Goal: Information Seeking & Learning: Check status

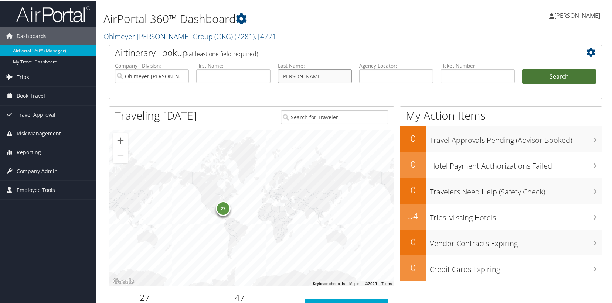
type input "larson"
click at [560, 75] on button "Search" at bounding box center [559, 76] width 74 height 15
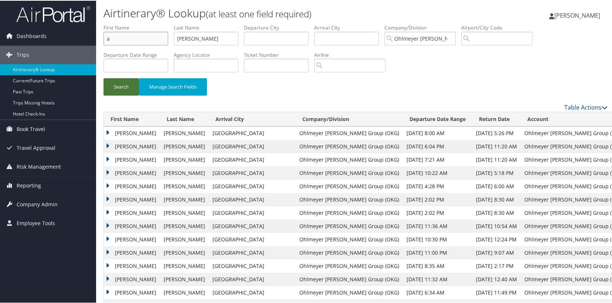
type input "a"
click at [118, 92] on button "Search" at bounding box center [120, 86] width 35 height 17
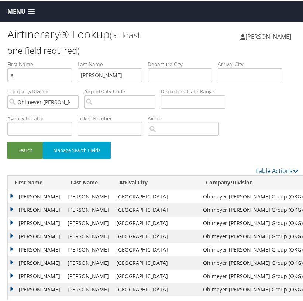
click at [11, 247] on td "[PERSON_NAME]" at bounding box center [36, 248] width 56 height 13
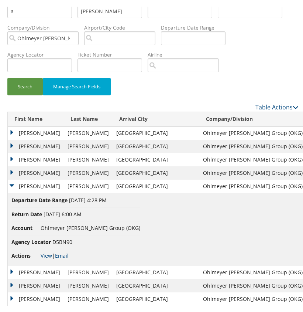
scroll to position [69, 0]
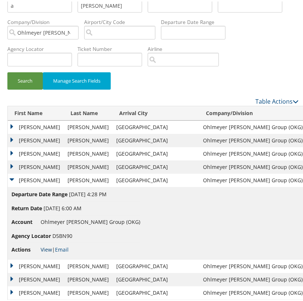
click at [46, 248] on link "View" at bounding box center [46, 248] width 11 height 7
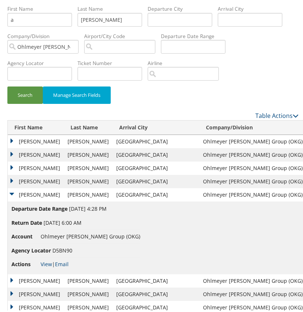
scroll to position [24, 0]
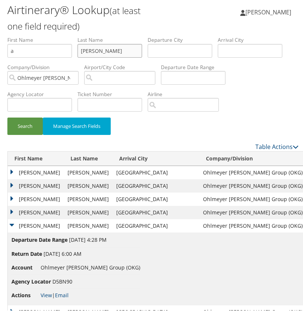
drag, startPoint x: 95, startPoint y: 48, endPoint x: 54, endPoint y: 47, distance: 41.8
type input "LACEY"
click at [53, 50] on input "a" at bounding box center [39, 49] width 65 height 14
type input ","
type input "M"
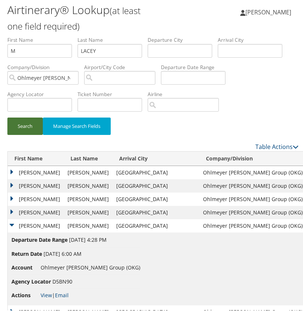
click at [27, 126] on button "Search" at bounding box center [24, 124] width 35 height 17
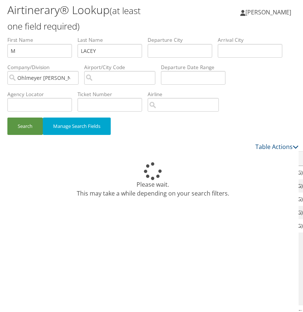
scroll to position [20, 0]
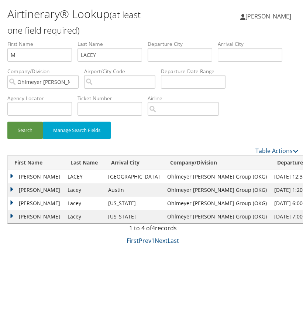
click at [15, 175] on td "MICHAEL" at bounding box center [36, 174] width 56 height 13
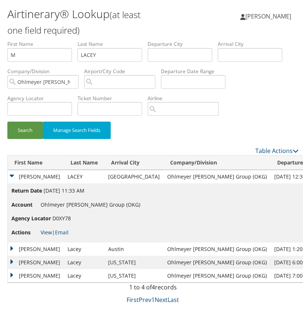
click at [44, 229] on link "View" at bounding box center [46, 230] width 11 height 7
drag, startPoint x: 105, startPoint y: 53, endPoint x: 64, endPoint y: 51, distance: 41.8
click at [64, 39] on ul "First Name M Last Name LACEY Departure City Arrival City Company/Division Ohlme…" at bounding box center [152, 39] width 291 height 0
type input "FORD"
click at [28, 52] on input "M" at bounding box center [39, 54] width 65 height 14
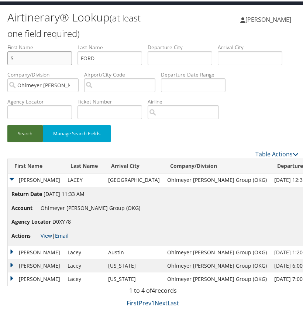
type input "S"
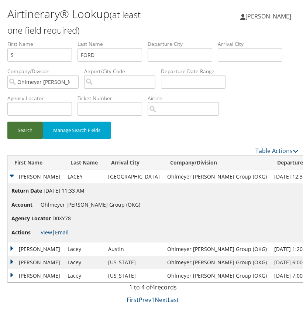
click at [25, 133] on button "Search" at bounding box center [24, 128] width 35 height 17
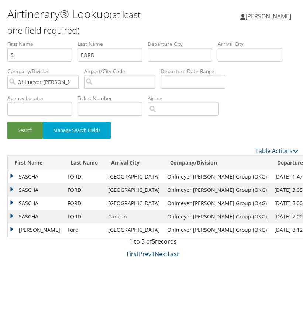
click at [14, 173] on td "SASCHA" at bounding box center [36, 174] width 56 height 13
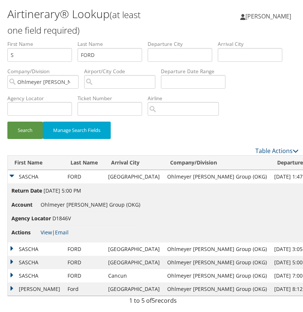
drag, startPoint x: 47, startPoint y: 228, endPoint x: 47, endPoint y: 216, distance: 11.1
click at [47, 228] on link "View" at bounding box center [46, 230] width 11 height 7
click at [86, 53] on input "FORD" at bounding box center [110, 54] width 65 height 14
paste input "Docherty"
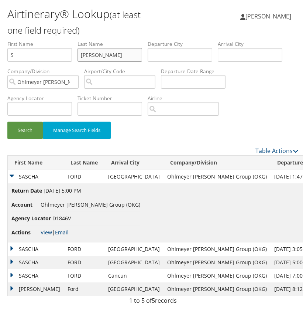
type input "Docherty"
click at [42, 55] on input "S" at bounding box center [39, 54] width 65 height 14
click at [26, 129] on button "Search" at bounding box center [24, 128] width 35 height 17
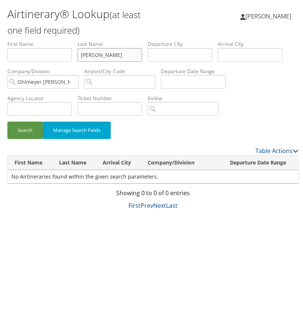
click at [93, 53] on input "Docherty" at bounding box center [110, 54] width 65 height 14
paste input "Marggraff"
click at [30, 133] on button "Search" at bounding box center [24, 128] width 35 height 17
click at [95, 53] on input "Marggraff" at bounding box center [110, 54] width 65 height 14
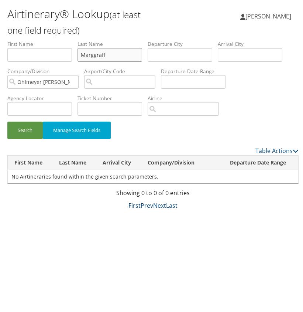
click at [95, 53] on input "Marggraff" at bounding box center [110, 54] width 65 height 14
paste input "Ferguson"
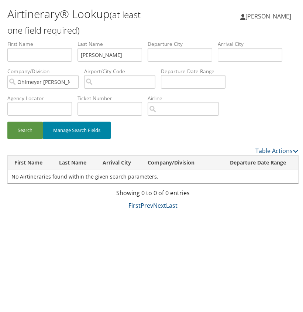
drag, startPoint x: 28, startPoint y: 128, endPoint x: 62, endPoint y: 127, distance: 34.7
click at [28, 128] on button "Search" at bounding box center [24, 128] width 35 height 17
click at [93, 52] on input "Ferguson" at bounding box center [110, 54] width 65 height 14
paste input "Ohlmeyer"
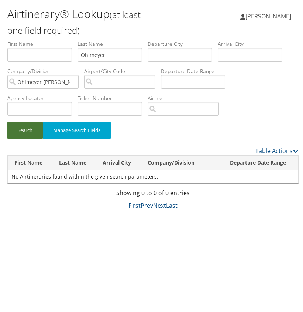
drag, startPoint x: 26, startPoint y: 127, endPoint x: 42, endPoint y: 127, distance: 16.6
click at [27, 127] on button "Search" at bounding box center [24, 128] width 35 height 17
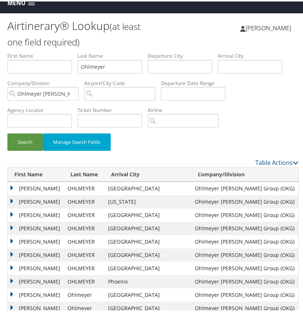
scroll to position [8, 0]
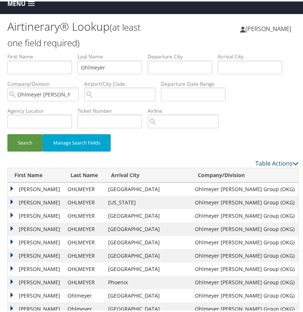
click at [14, 186] on td "CHRISTOPHER BRETT" at bounding box center [36, 187] width 56 height 13
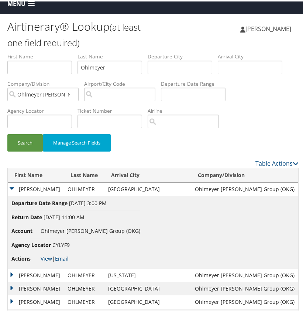
click at [14, 186] on td "CHRISTOPHER BRETT" at bounding box center [36, 187] width 56 height 13
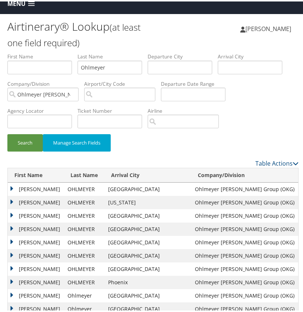
scroll to position [0, 0]
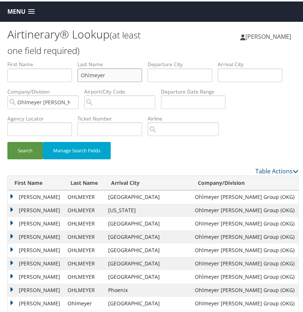
click at [85, 71] on input "Ohlmeyer" at bounding box center [110, 74] width 65 height 14
paste input "Goin"
click at [27, 151] on button "Search" at bounding box center [24, 148] width 35 height 17
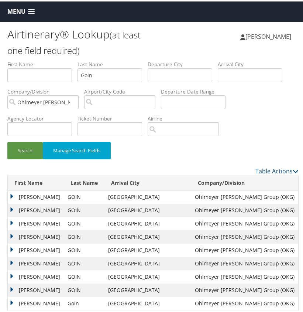
click at [13, 192] on td "CAREY ROLAND" at bounding box center [36, 195] width 56 height 13
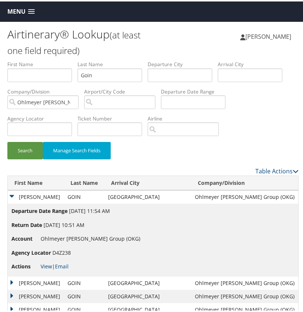
click at [47, 263] on link "View" at bounding box center [46, 264] width 11 height 7
click at [91, 74] on input "Goin" at bounding box center [110, 74] width 65 height 14
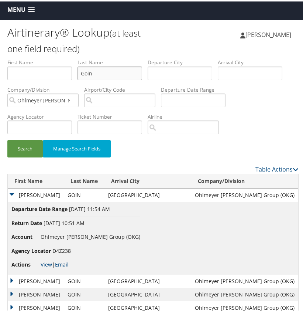
paste input "Rittenhouse"
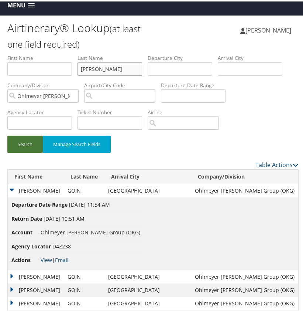
scroll to position [7, 0]
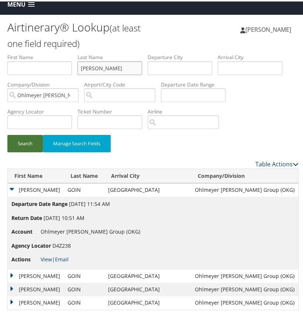
type input "Rittenhouse"
click at [19, 141] on button "Search" at bounding box center [24, 141] width 35 height 17
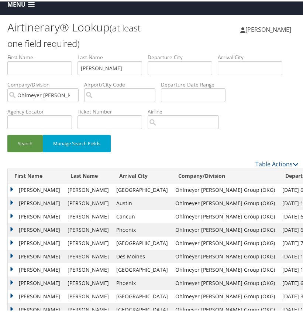
click at [13, 187] on td "BRUCE" at bounding box center [36, 188] width 56 height 13
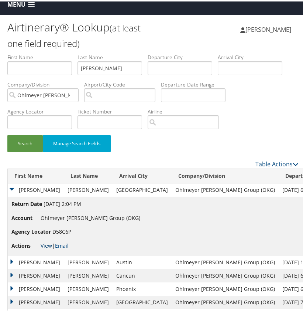
click at [48, 242] on link "View" at bounding box center [46, 243] width 11 height 7
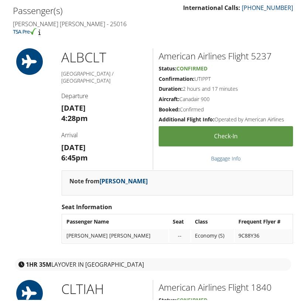
scroll to position [249, 0]
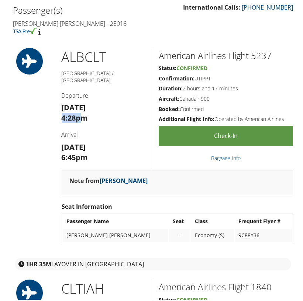
drag, startPoint x: 79, startPoint y: 99, endPoint x: 62, endPoint y: 98, distance: 16.6
click at [62, 112] on strong "4:28pm" at bounding box center [75, 117] width 27 height 10
copy strong "4:28p"
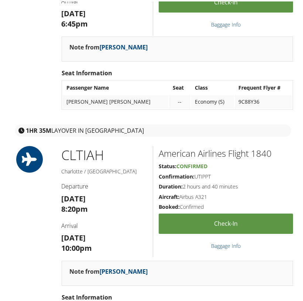
scroll to position [381, 0]
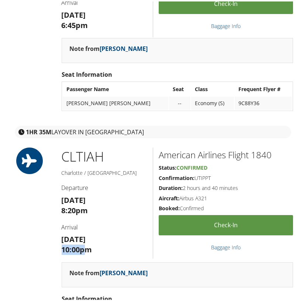
drag, startPoint x: 85, startPoint y: 235, endPoint x: 59, endPoint y: 235, distance: 25.5
click at [59, 235] on div "CLT IAH Charlotte / Houston Departure Wed 03 Sep 8:20pm Arrival Wed 03 Sep 10:0…" at bounding box center [104, 203] width 97 height 115
copy strong "10:00p"
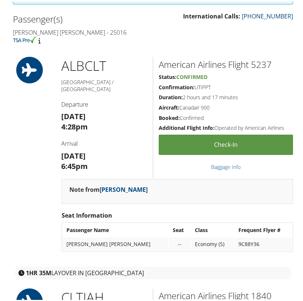
scroll to position [236, 0]
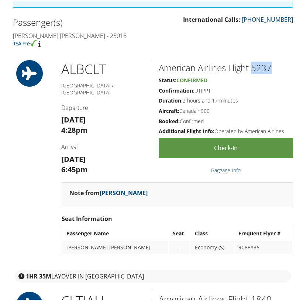
drag, startPoint x: 272, startPoint y: 56, endPoint x: 254, endPoint y: 57, distance: 18.2
click at [253, 60] on h2 "American Airlines Flight 5237" at bounding box center [226, 66] width 134 height 13
copy h2 "5237"
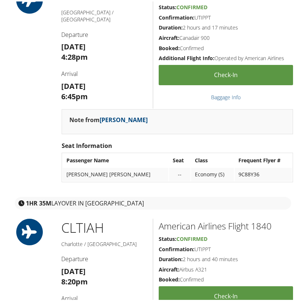
scroll to position [315, 0]
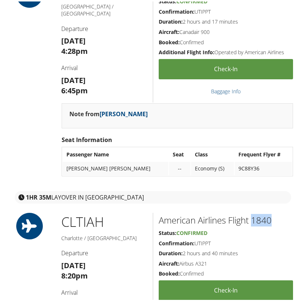
drag, startPoint x: 254, startPoint y: 207, endPoint x: 272, endPoint y: 207, distance: 18.5
click at [271, 213] on h2 "American Airlines Flight 1840" at bounding box center [226, 219] width 134 height 13
copy h2 "1840"
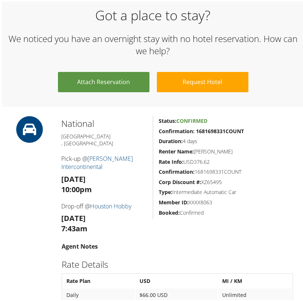
scroll to position [760, 0]
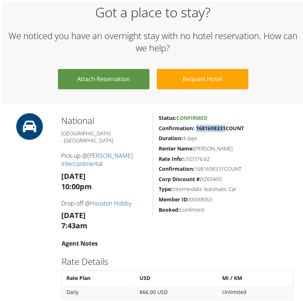
drag, startPoint x: 224, startPoint y: 113, endPoint x: 195, endPoint y: 114, distance: 28.5
click at [195, 123] on strong "Confirmation: 1681698331COUNT" at bounding box center [201, 126] width 85 height 7
copy strong "1681698331"
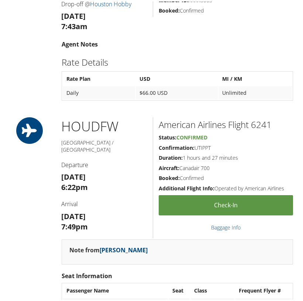
scroll to position [960, 0]
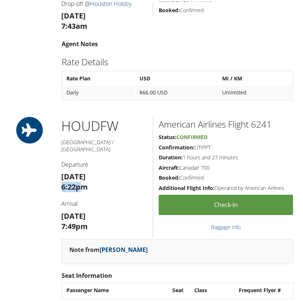
drag, startPoint x: 65, startPoint y: 154, endPoint x: 54, endPoint y: 154, distance: 11.8
click at [54, 154] on div "HOU DFW Houston / Dallas Departure Sun 07 Sep 6:22pm Arrival Sun 07 Sep 7:49pm …" at bounding box center [152, 217] width 291 height 203
copy strong "6:22p"
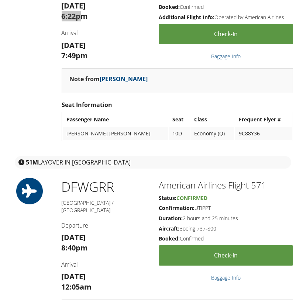
scroll to position [1133, 0]
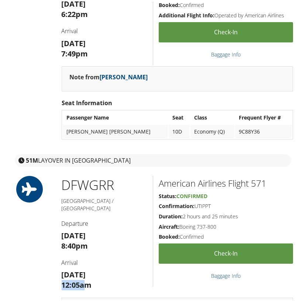
drag, startPoint x: 85, startPoint y: 251, endPoint x: 60, endPoint y: 250, distance: 24.4
click at [60, 250] on div "DFW GRR Dallas / Grand Rapids Departure Sun 07 Sep 8:40pm Arrival Mon 08 Sep 12…" at bounding box center [104, 236] width 97 height 122
copy strong "12:05a"
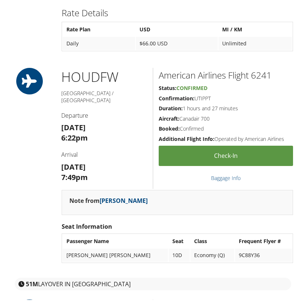
scroll to position [1008, 0]
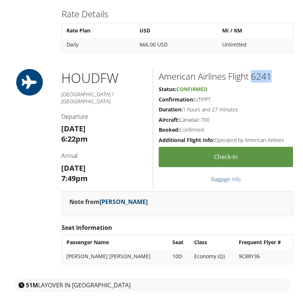
drag, startPoint x: 273, startPoint y: 53, endPoint x: 253, endPoint y: 53, distance: 19.2
click at [253, 69] on h2 "American Airlines Flight 6241" at bounding box center [226, 75] width 134 height 13
copy h2 "6241"
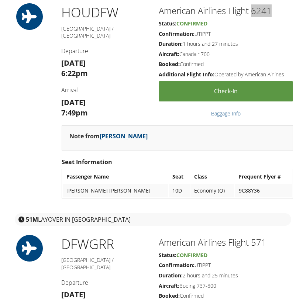
scroll to position [1075, 0]
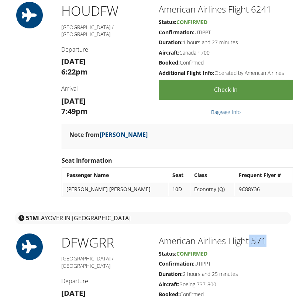
drag, startPoint x: 267, startPoint y: 214, endPoint x: 251, endPoint y: 214, distance: 15.5
click at [250, 233] on h2 "American Airlines Flight 571" at bounding box center [226, 239] width 134 height 13
copy h2 "571"
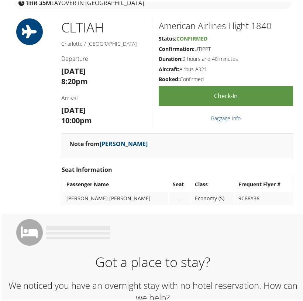
scroll to position [510, 0]
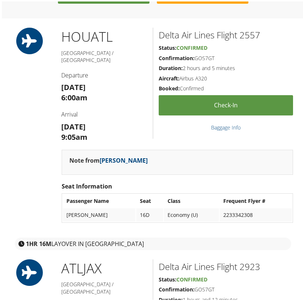
scroll to position [835, 0]
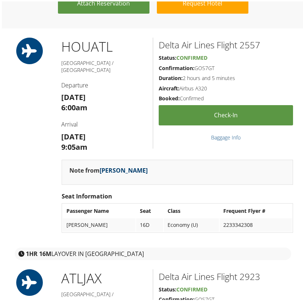
click at [108, 165] on link "Jamie Larsen" at bounding box center [124, 169] width 48 height 8
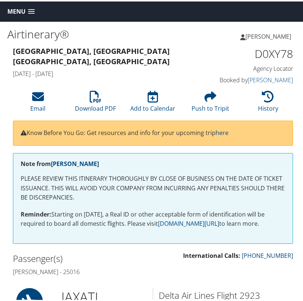
scroll to position [0, 0]
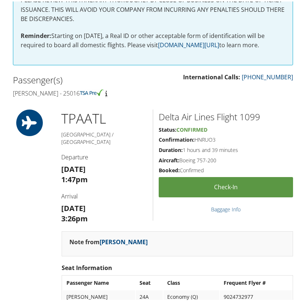
scroll to position [178, 0]
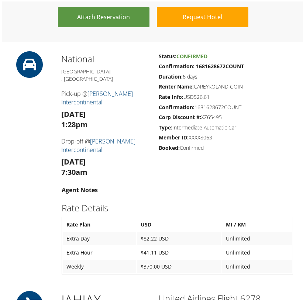
scroll to position [579, 0]
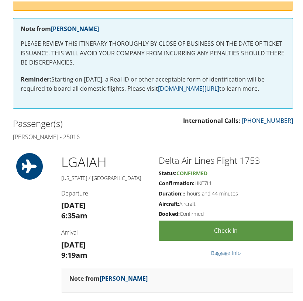
scroll to position [145, 0]
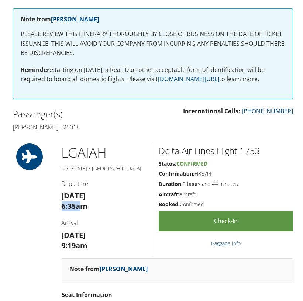
drag, startPoint x: 81, startPoint y: 203, endPoint x: 60, endPoint y: 204, distance: 20.3
click at [60, 204] on div "LGA IAH [US_STATE] / [GEOGRAPHIC_DATA] Departure [DATE] 6:35am Arrival [DATE] 9…" at bounding box center [104, 199] width 97 height 115
copy strong "6:35a"
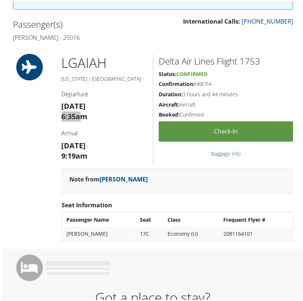
scroll to position [220, 0]
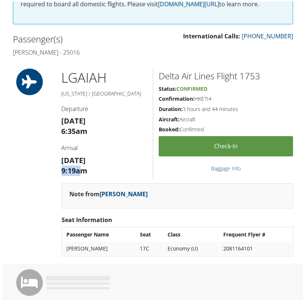
drag, startPoint x: 82, startPoint y: 167, endPoint x: 65, endPoint y: 168, distance: 16.3
click at [62, 168] on strong "9:19am" at bounding box center [75, 169] width 26 height 10
copy strong "9:19a"
click at [255, 71] on h2 "Delta Air Lines Flight 1753" at bounding box center [226, 74] width 134 height 13
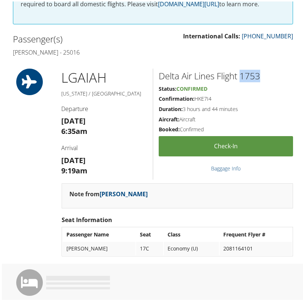
copy h2 "1753"
